Goal: Task Accomplishment & Management: Manage account settings

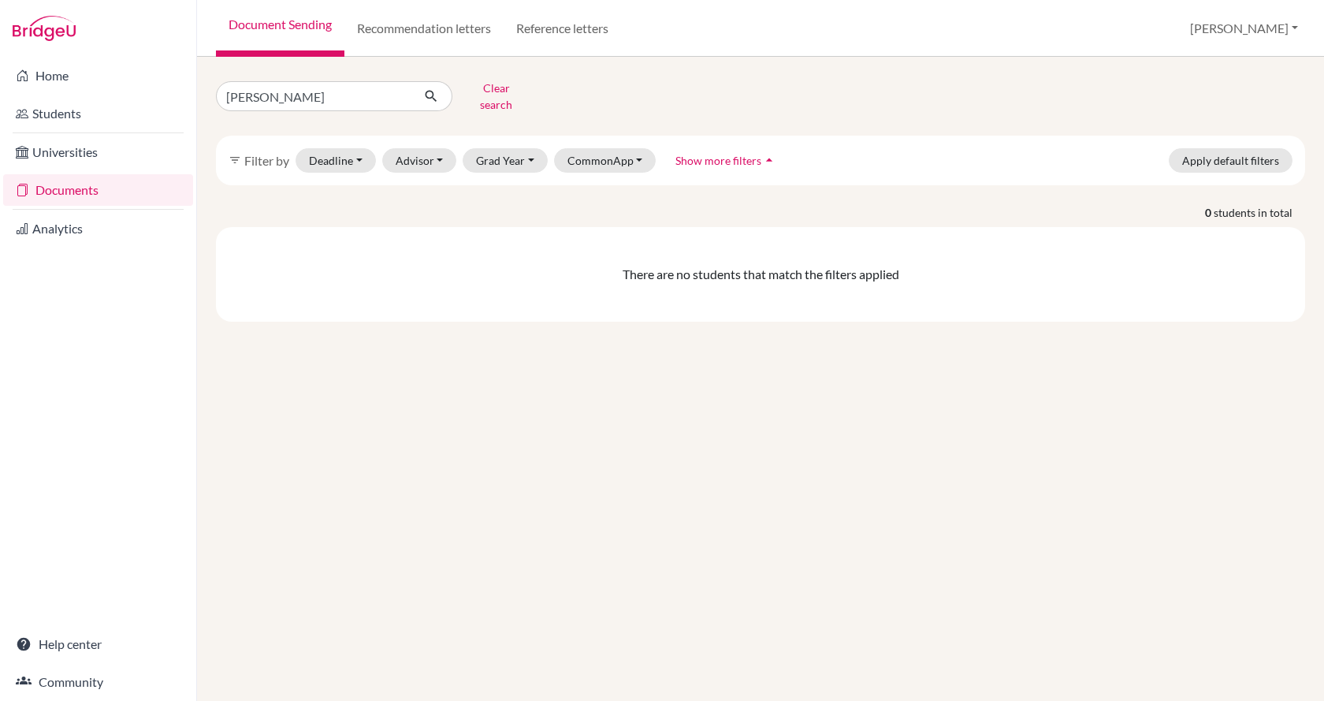
click at [486, 104] on form "nicole contreras Clear search" at bounding box center [378, 96] width 324 height 41
click at [517, 83] on button "Clear search" at bounding box center [495, 96] width 87 height 41
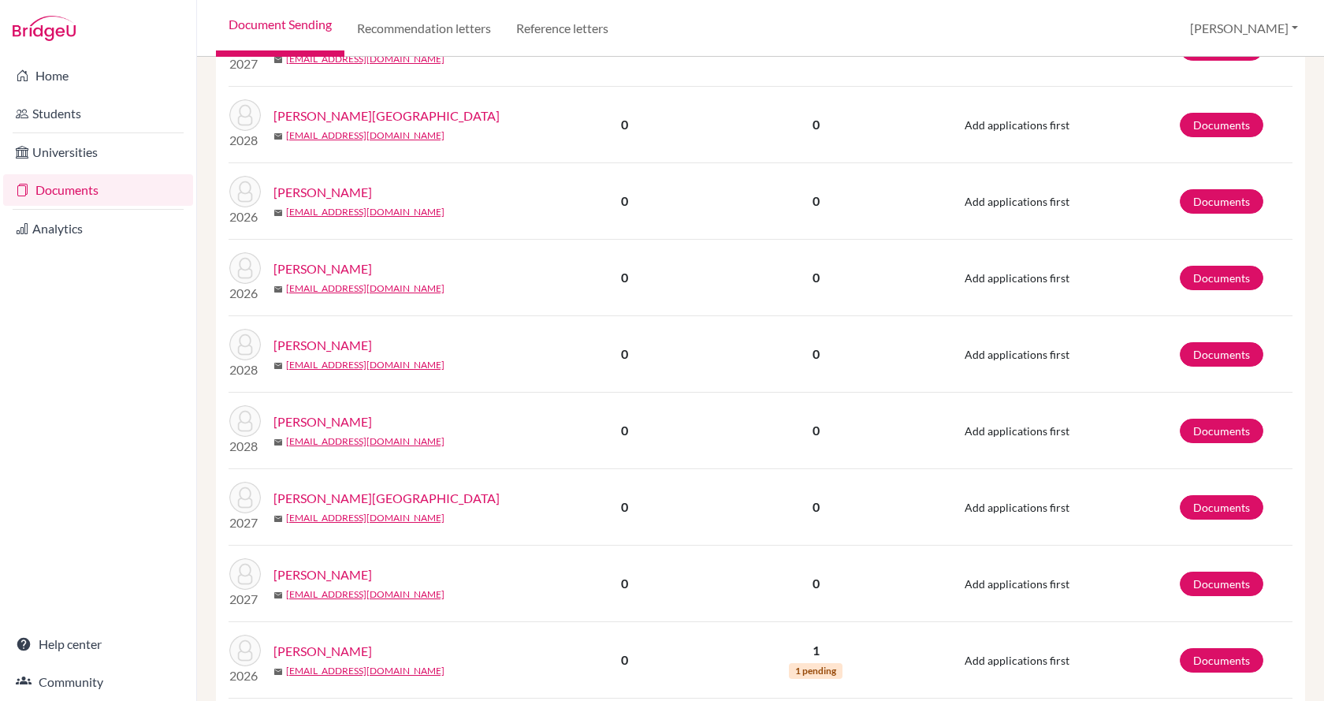
scroll to position [1025, 0]
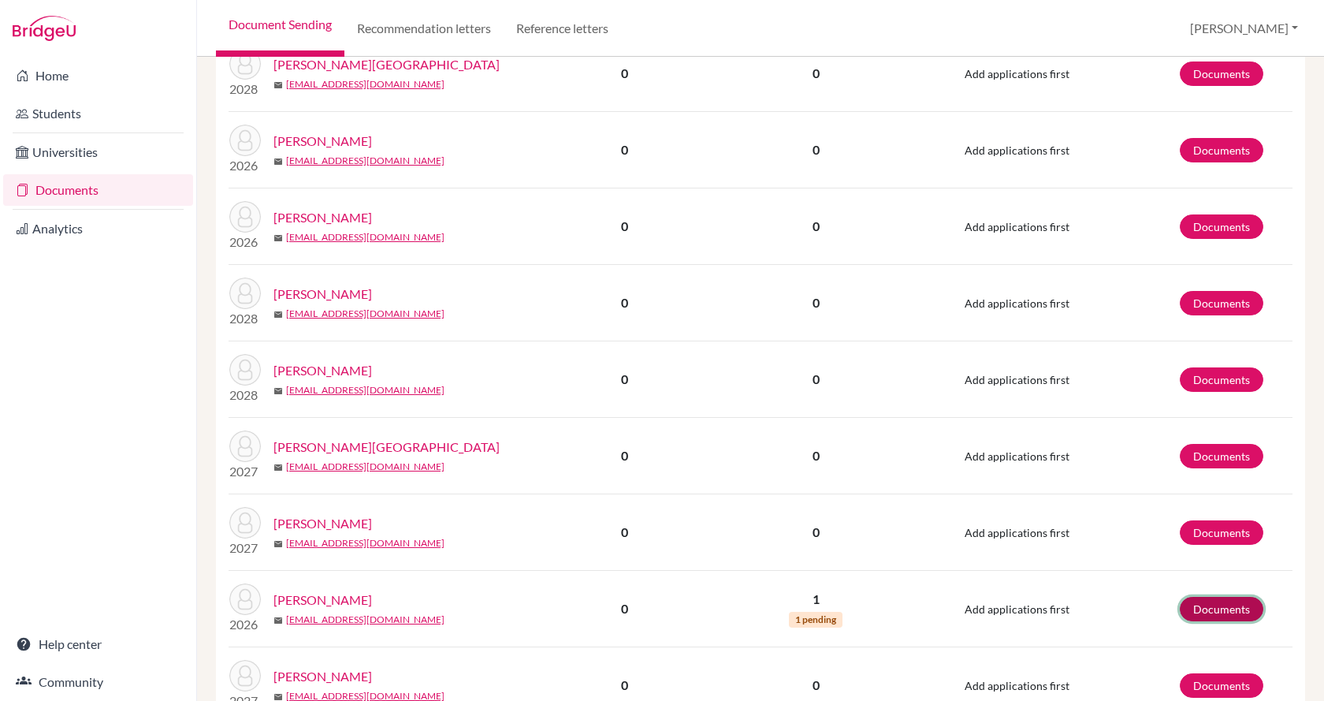
click at [1204, 614] on link "Documents" at bounding box center [1222, 609] width 84 height 24
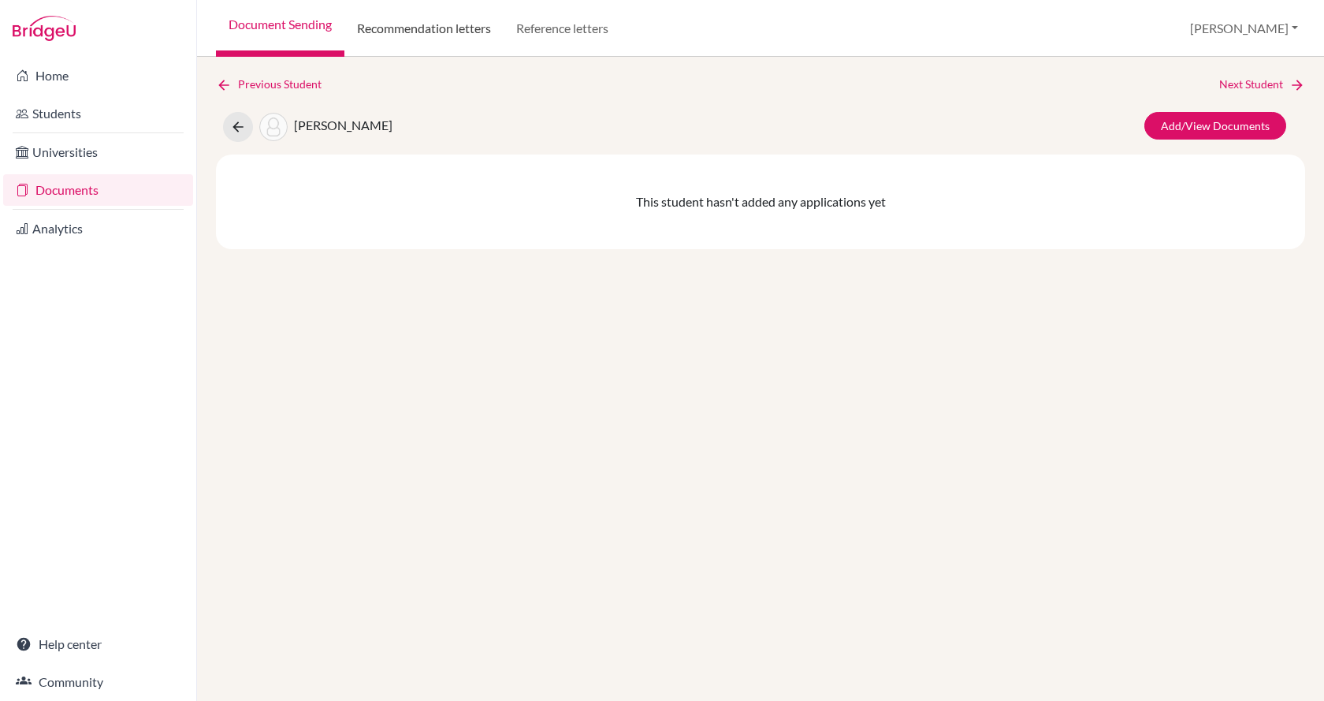
click at [414, 45] on link "Recommendation letters" at bounding box center [423, 28] width 159 height 57
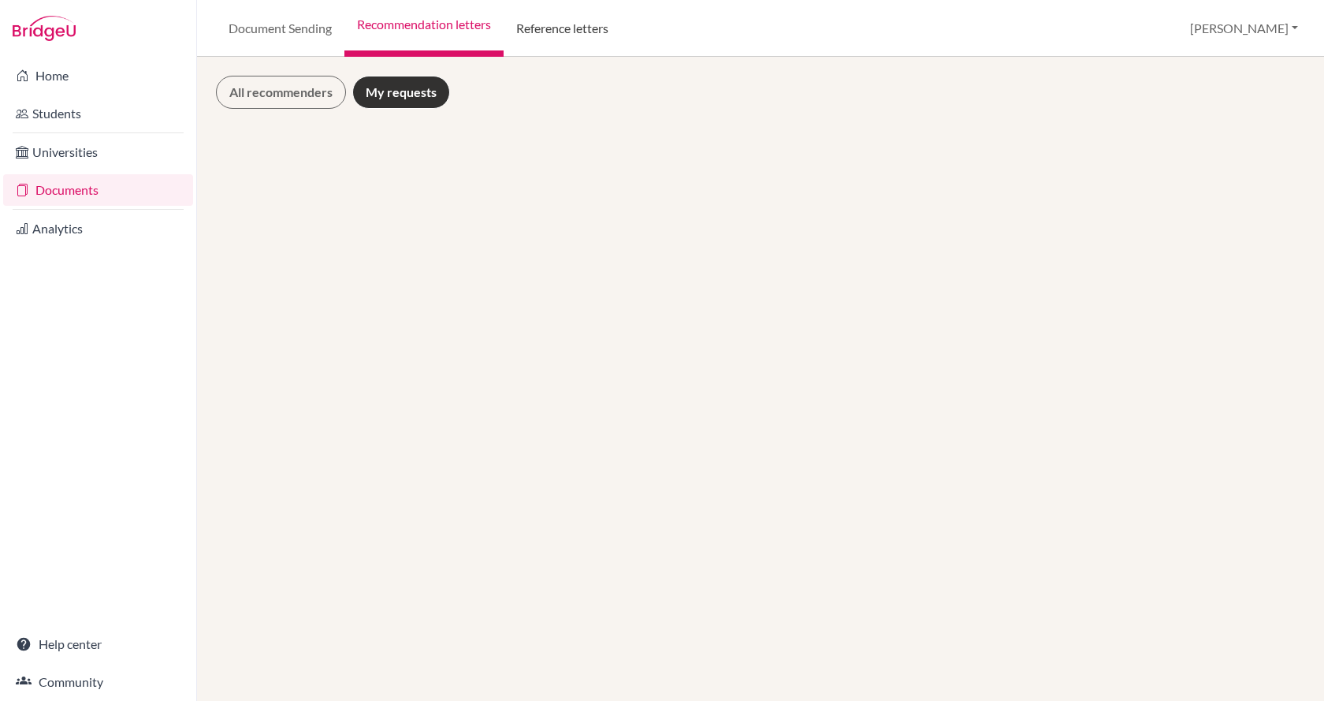
click at [558, 27] on link "Reference letters" at bounding box center [562, 28] width 117 height 57
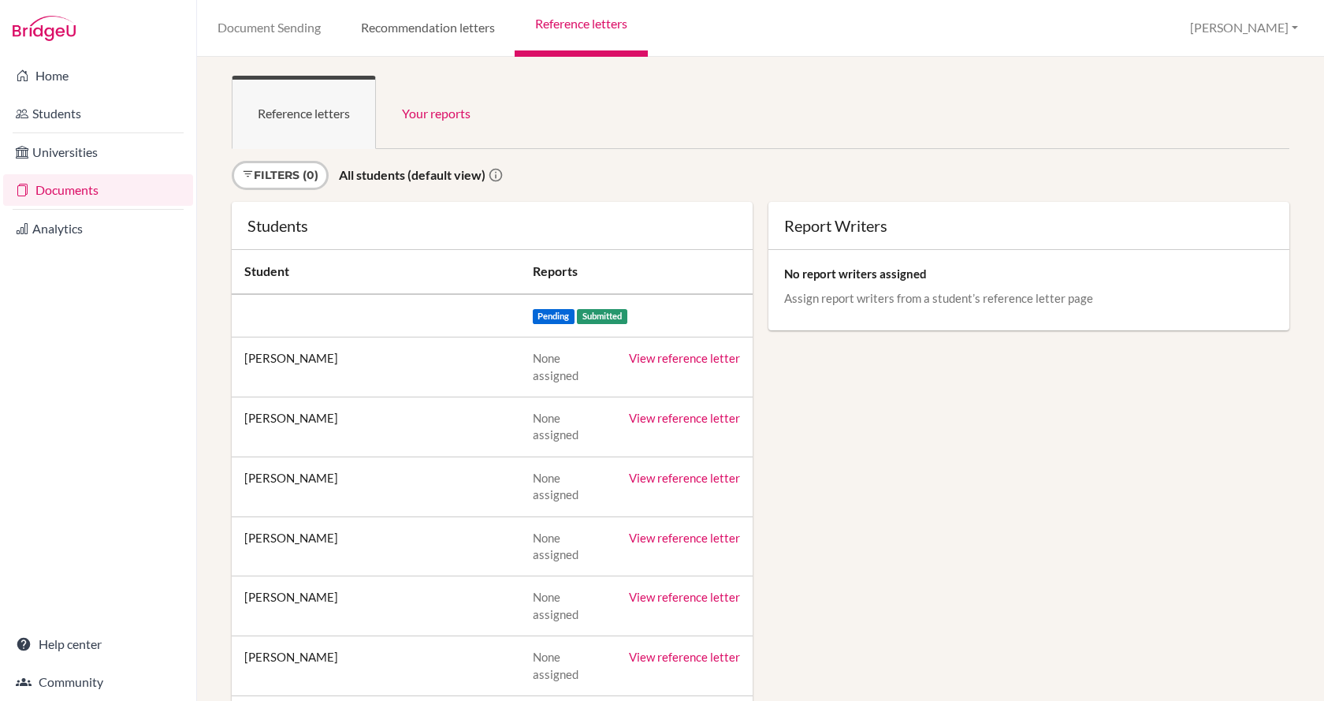
click at [367, 27] on link "Recommendation letters" at bounding box center [427, 28] width 174 height 57
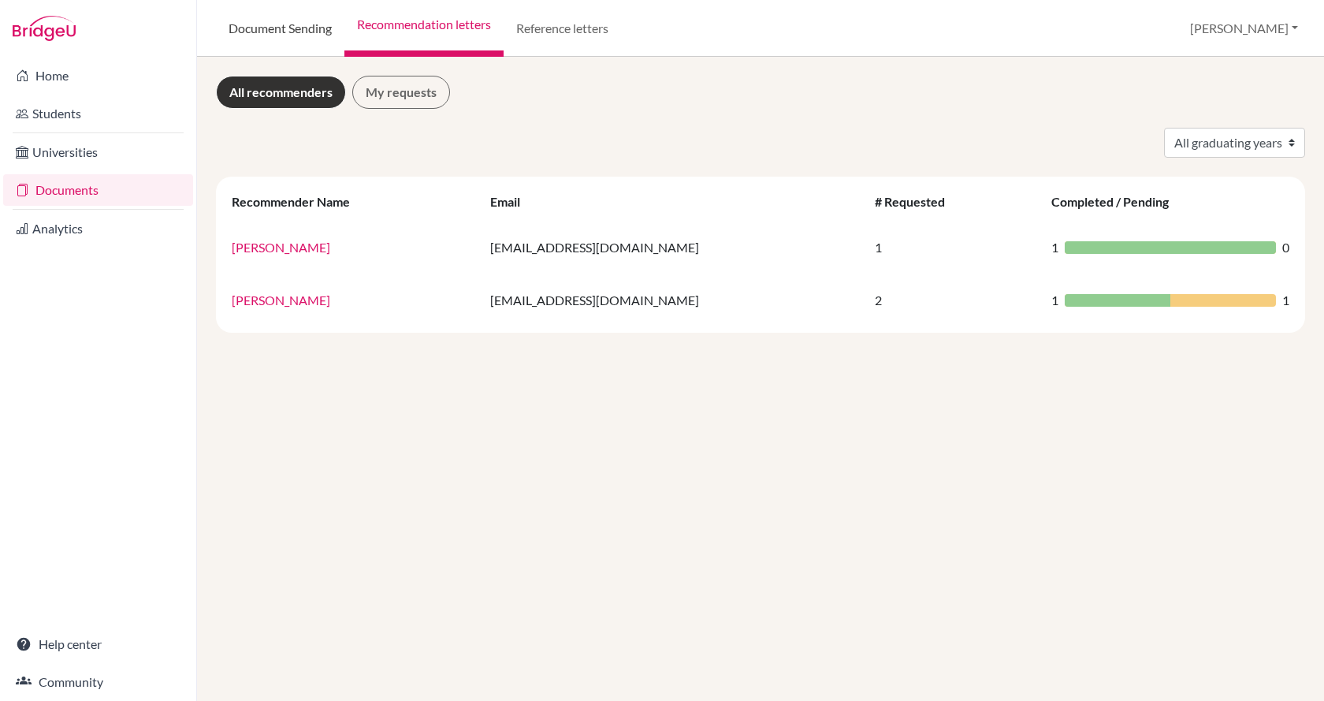
click at [271, 34] on link "Document Sending" at bounding box center [280, 28] width 128 height 57
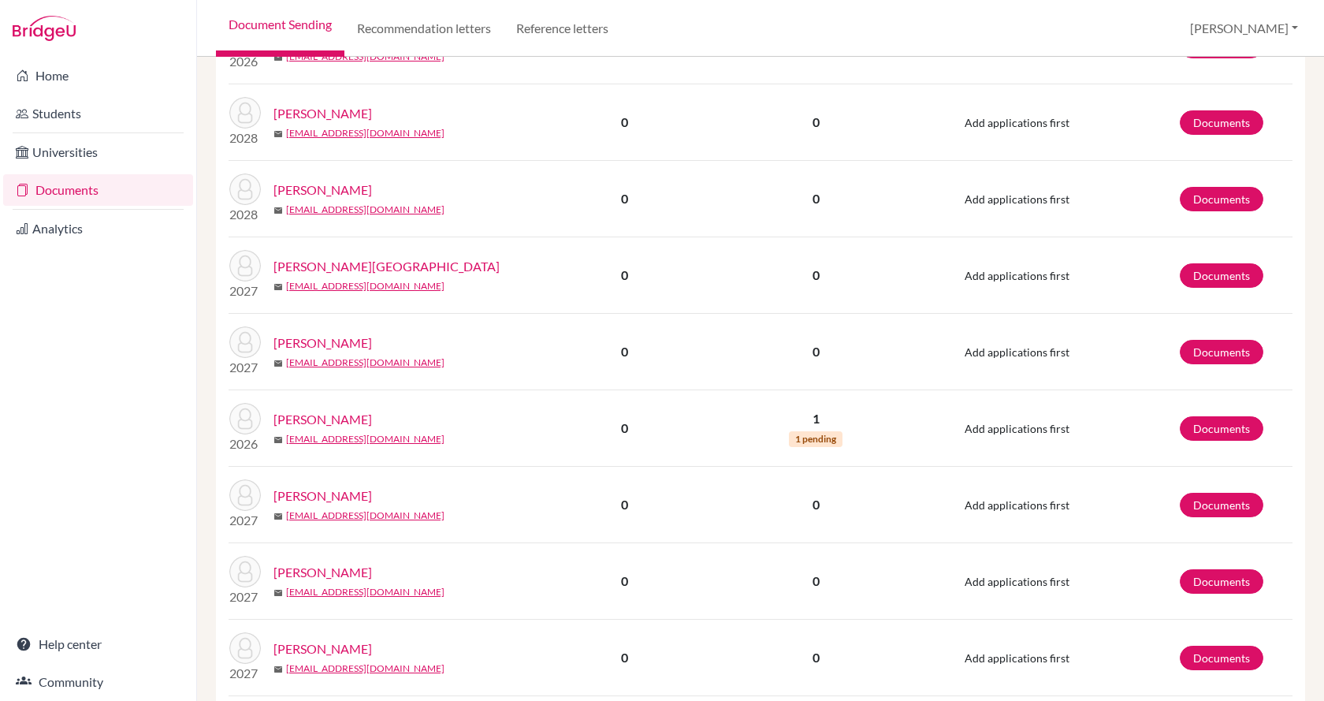
scroll to position [1401, 0]
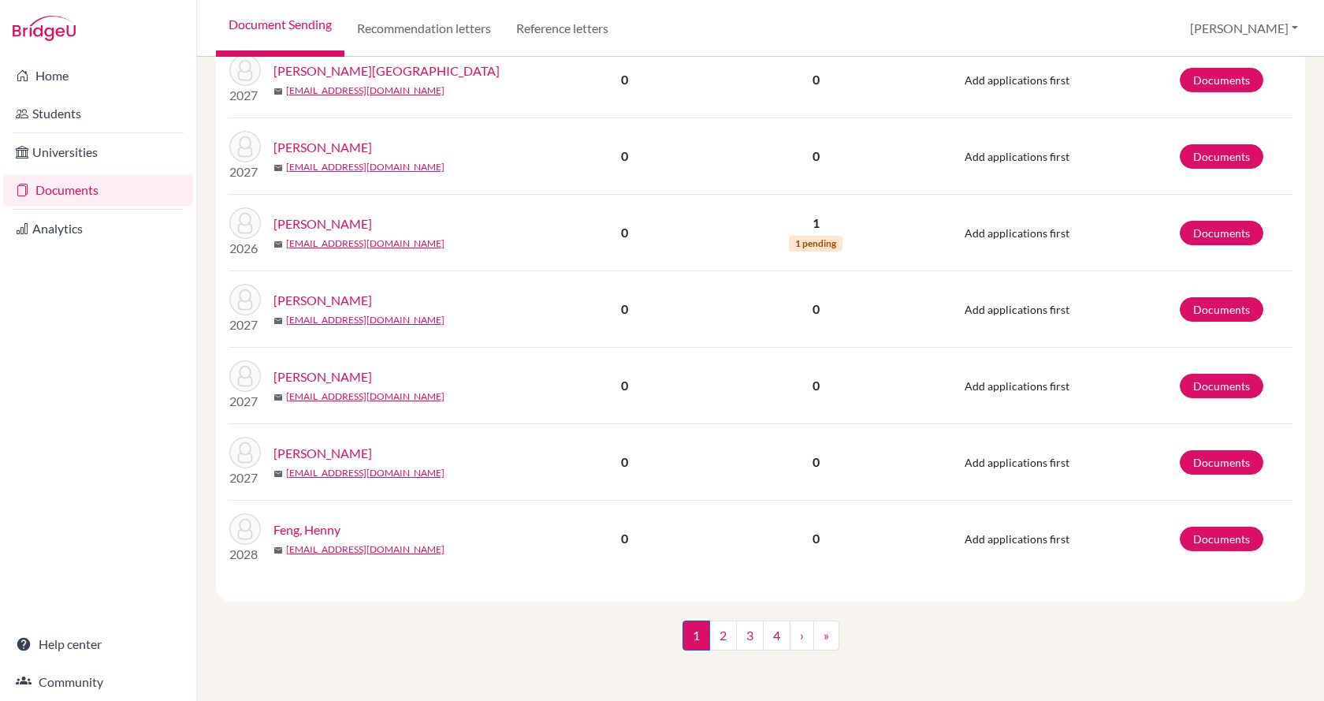
click at [322, 222] on link "[PERSON_NAME]" at bounding box center [322, 223] width 99 height 19
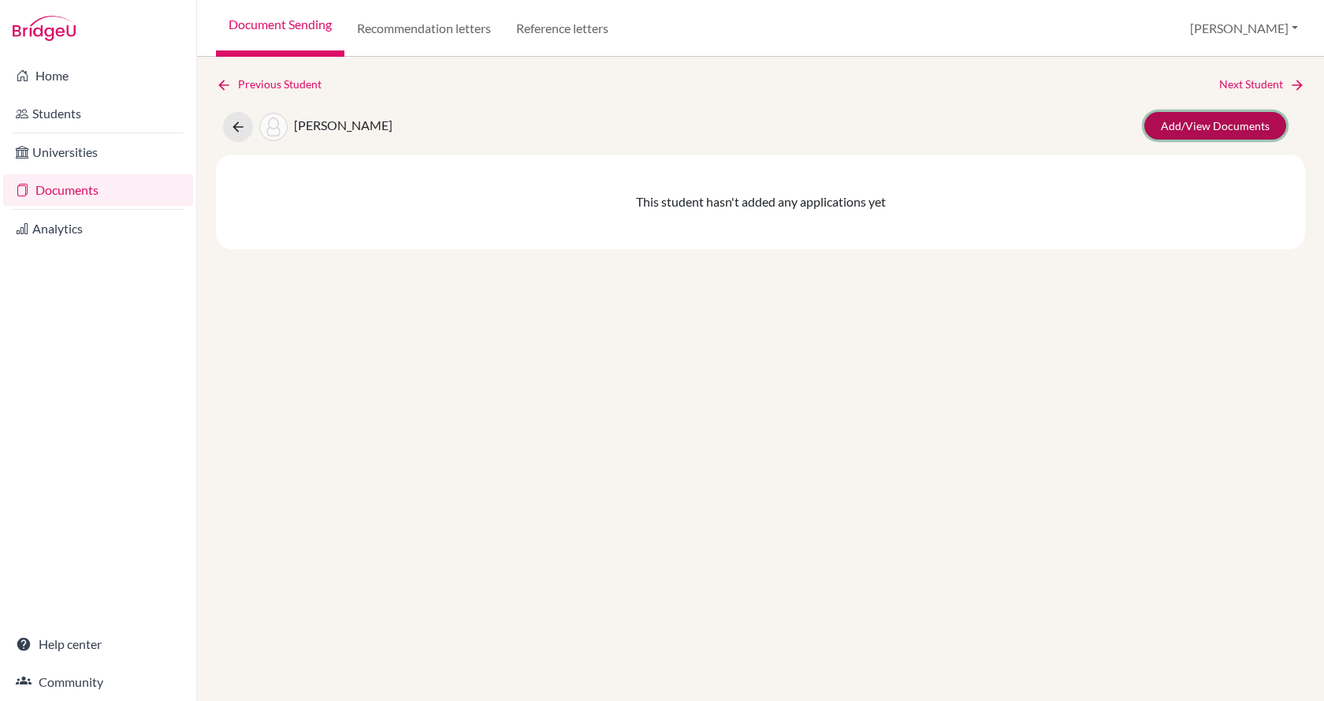
click at [1178, 129] on link "Add/View Documents" at bounding box center [1215, 126] width 142 height 28
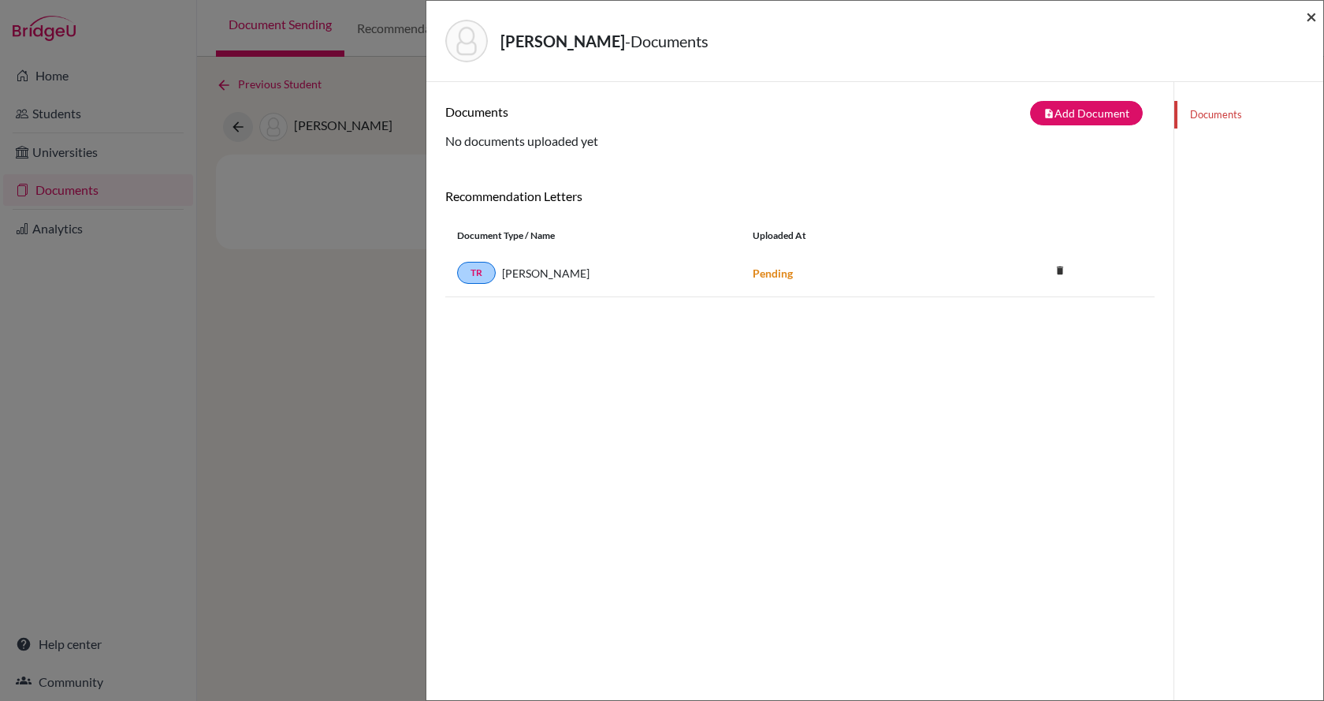
click at [1311, 13] on span "×" at bounding box center [1311, 16] width 11 height 23
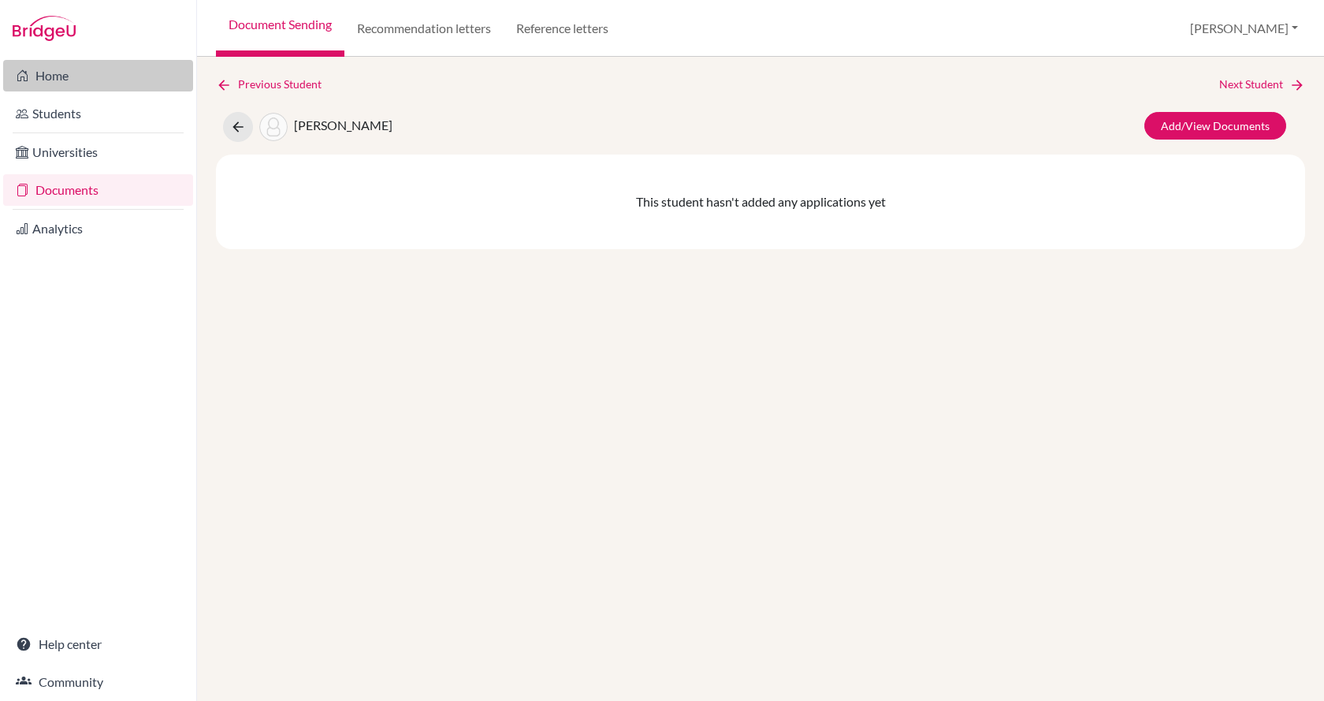
click at [116, 76] on link "Home" at bounding box center [98, 76] width 190 height 32
